Goal: Information Seeking & Learning: Learn about a topic

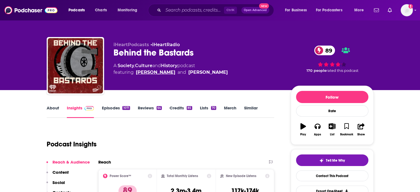
click at [154, 74] on link "[PERSON_NAME]" at bounding box center [155, 72] width 39 height 7
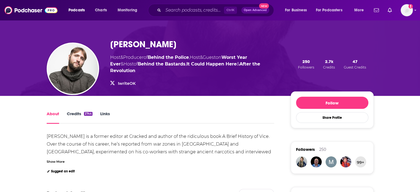
scroll to position [28, 0]
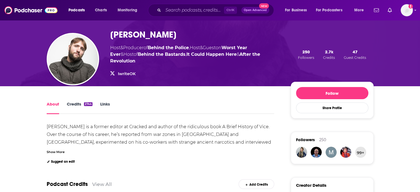
click at [82, 102] on link "Credits 2744" at bounding box center [80, 107] width 26 height 13
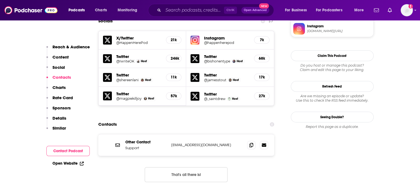
scroll to position [525, 0]
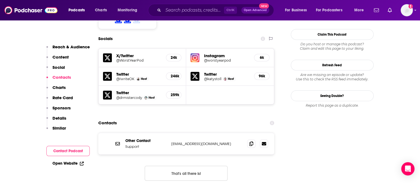
scroll to position [525, 0]
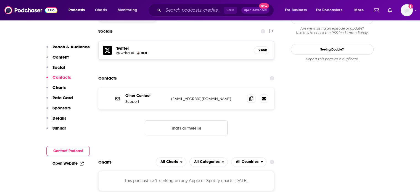
scroll to position [525, 0]
